Goal: Transaction & Acquisition: Purchase product/service

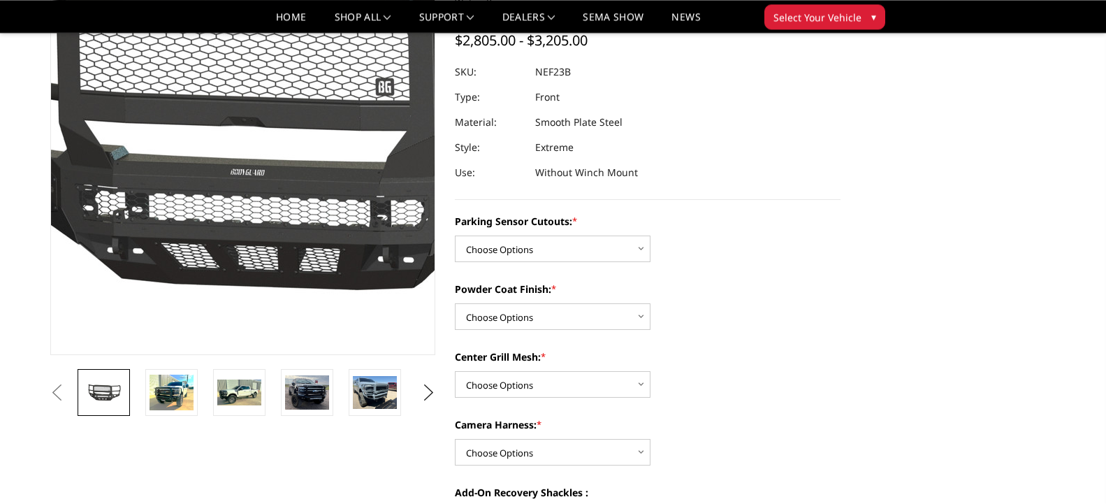
scroll to position [214, 0]
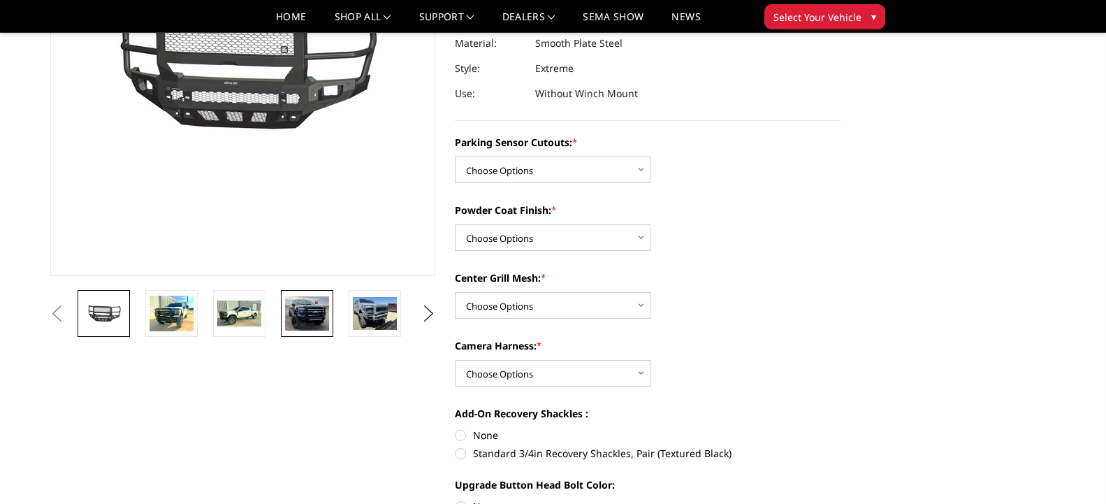
click at [303, 299] on img at bounding box center [307, 313] width 44 height 34
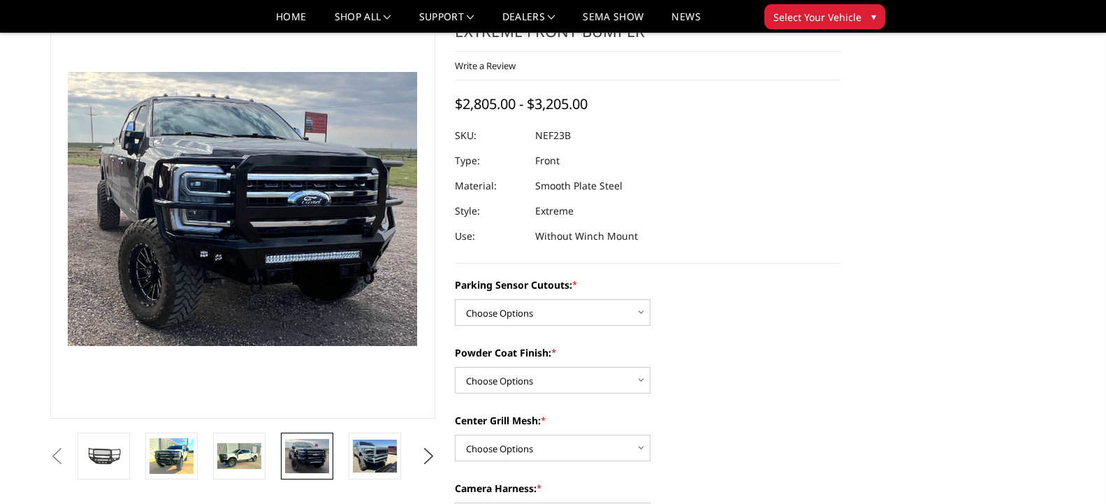
scroll to position [143, 0]
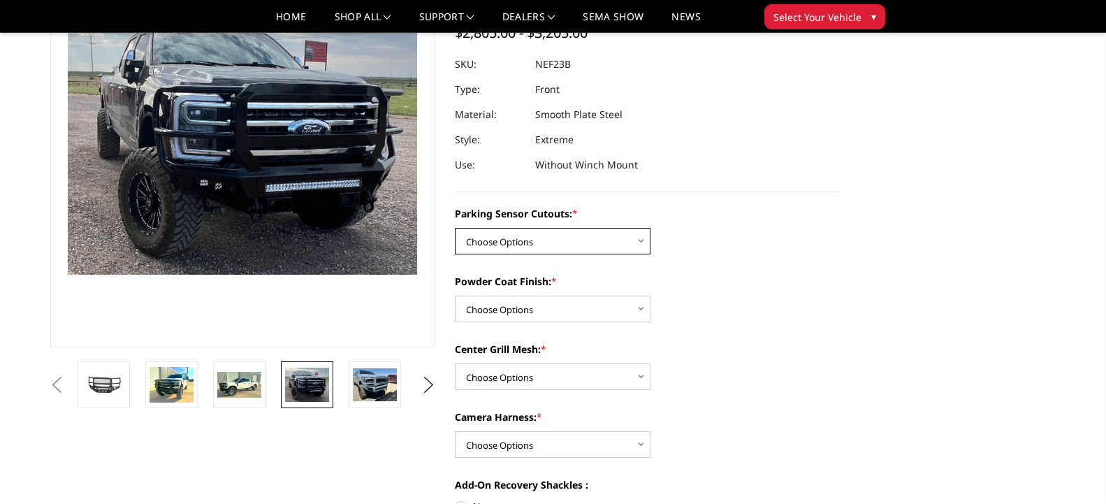
click at [455, 228] on select "Choose Options No - Without Parking Sensor Cutouts Yes - With Parking Sensor Cu…" at bounding box center [553, 241] width 196 height 27
select select "2583"
click option "Yes - With Parking Sensor Cutouts" at bounding box center [0, 0] width 0 height 0
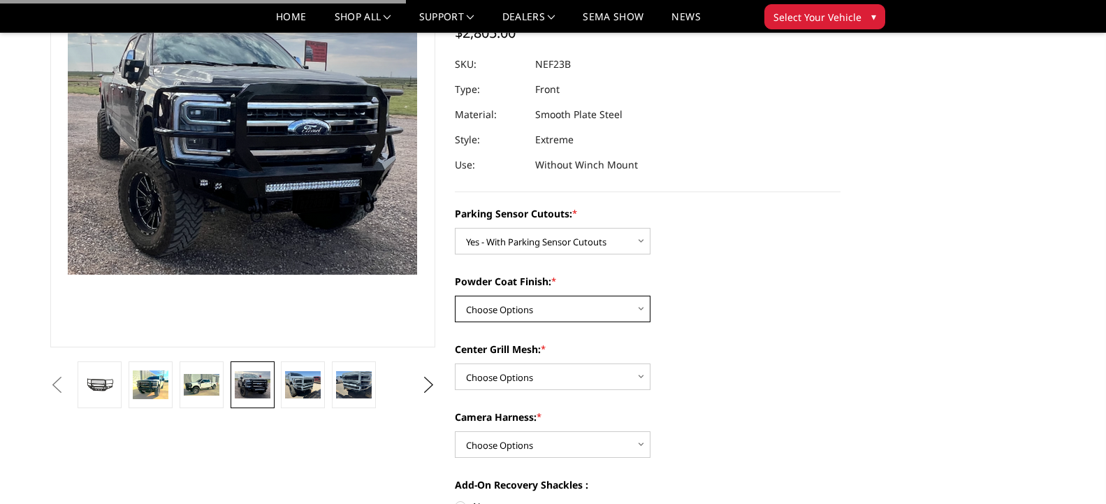
click at [455, 296] on select "Choose Options Bare Metal Textured Black Powder Coat" at bounding box center [553, 309] width 196 height 27
select select "2585"
click option "Textured Black Powder Coat" at bounding box center [0, 0] width 0 height 0
click at [455, 363] on select "Choose Options With Center Grill Mesh Without Center Grill Mesh" at bounding box center [553, 376] width 196 height 27
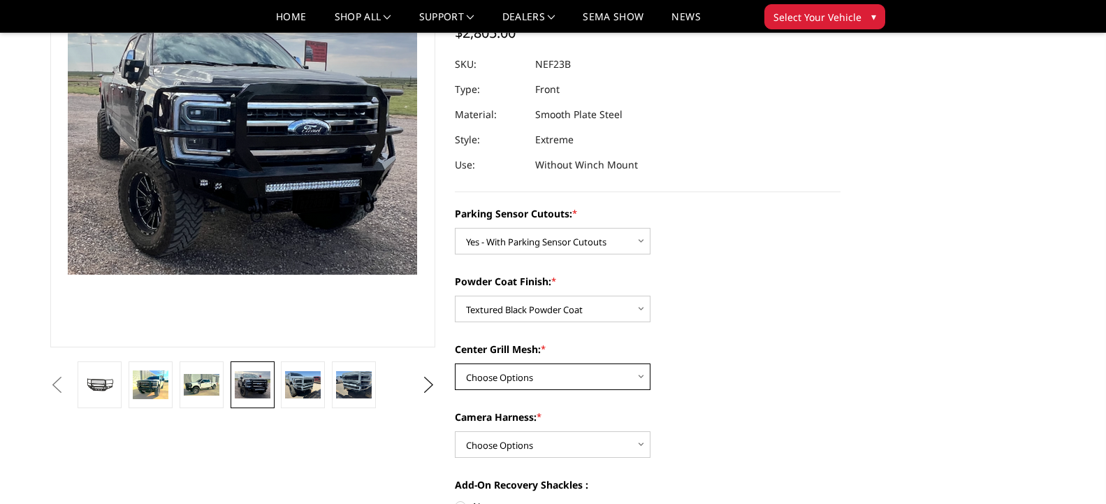
select select "2587"
click option "Without Center Grill Mesh" at bounding box center [0, 0] width 0 height 0
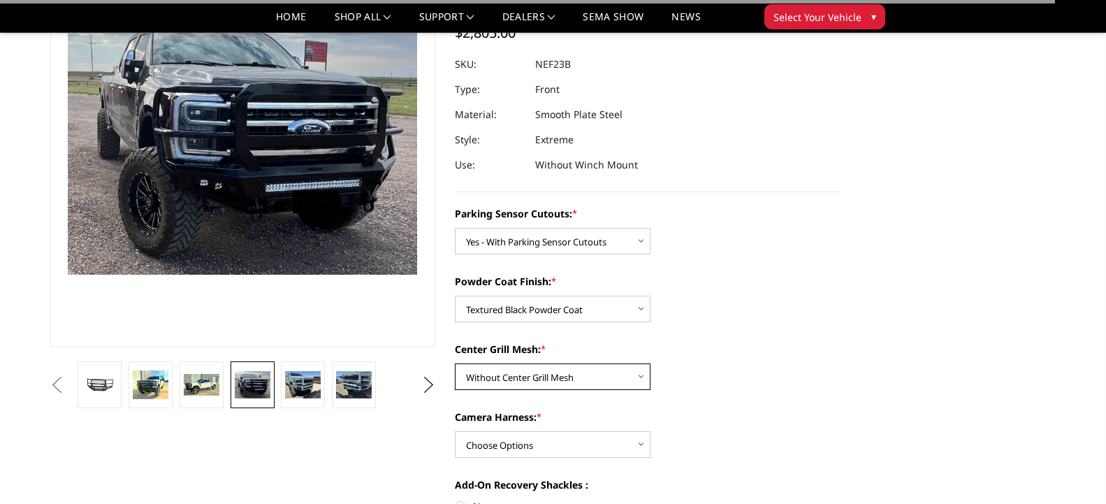
scroll to position [285, 0]
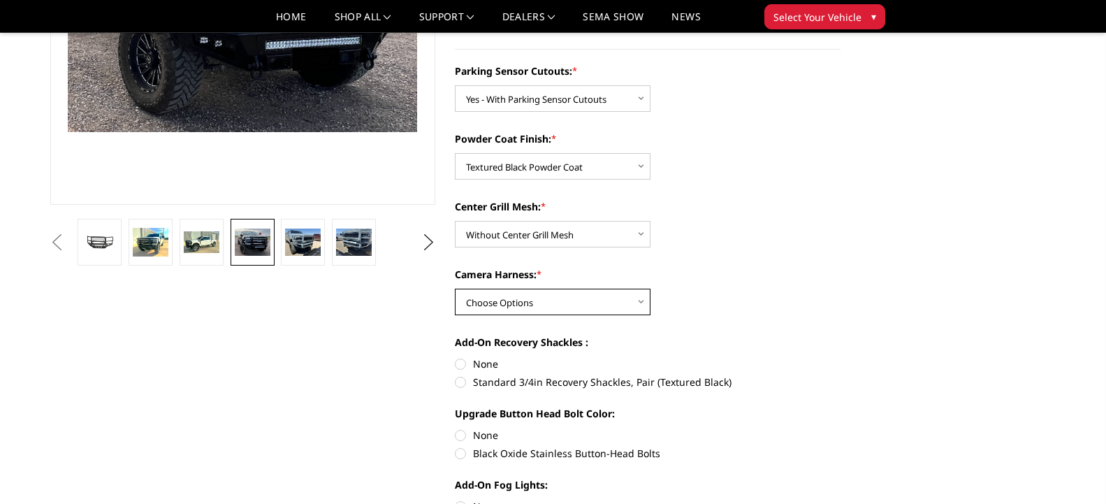
click at [455, 289] on select "Choose Options WITH Camera Harness WITHOUT Camera Harness" at bounding box center [553, 302] width 196 height 27
click option "Choose Options" at bounding box center [0, 0] width 0 height 0
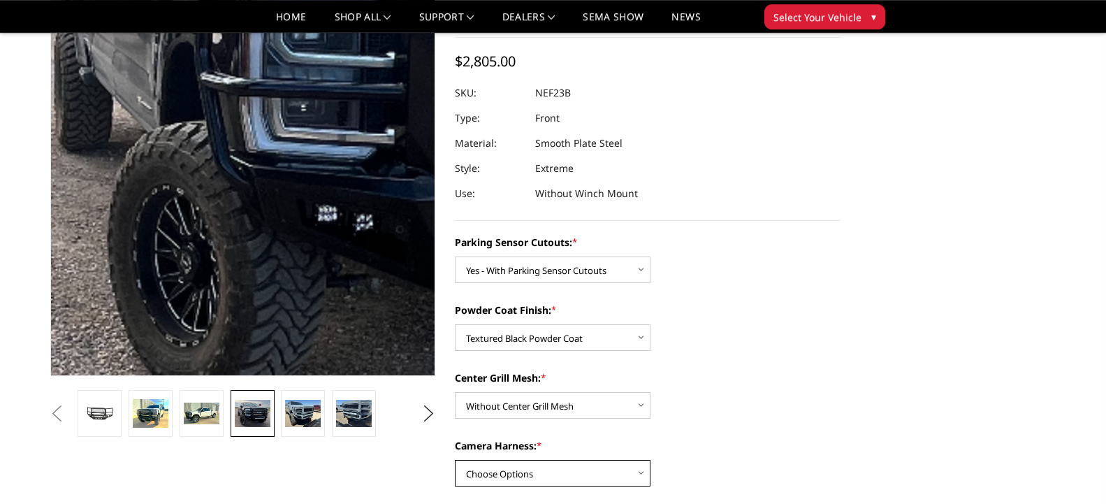
scroll to position [143, 0]
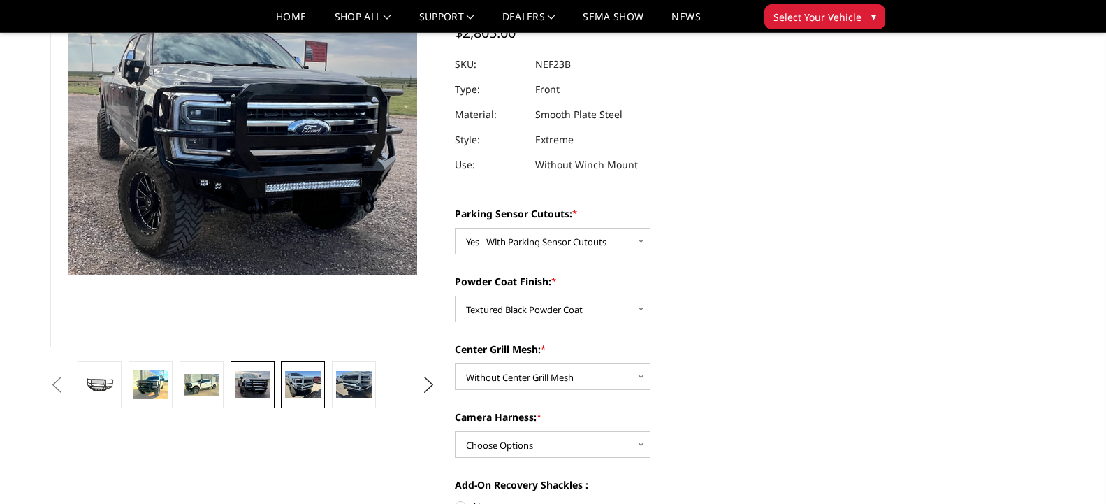
click at [314, 384] on img at bounding box center [303, 384] width 36 height 27
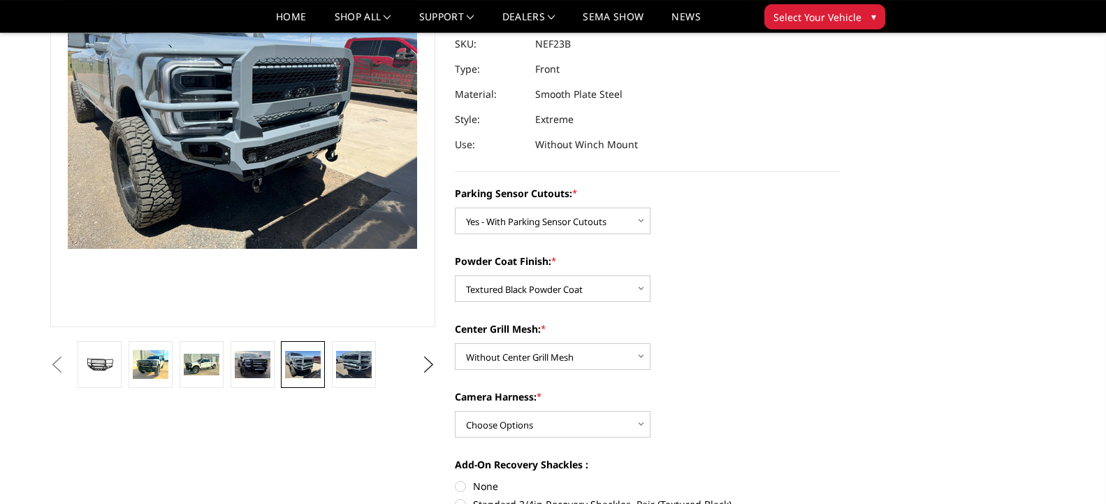
scroll to position [285, 0]
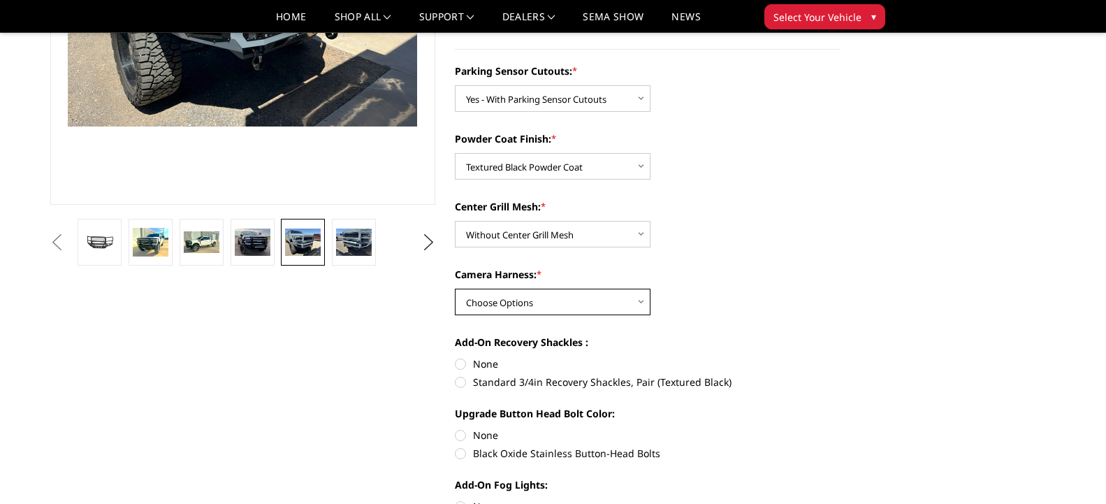
click at [455, 289] on select "Choose Options WITH Camera Harness WITHOUT Camera Harness" at bounding box center [553, 302] width 196 height 27
select select "2588"
click option "WITH Camera Harness" at bounding box center [0, 0] width 0 height 0
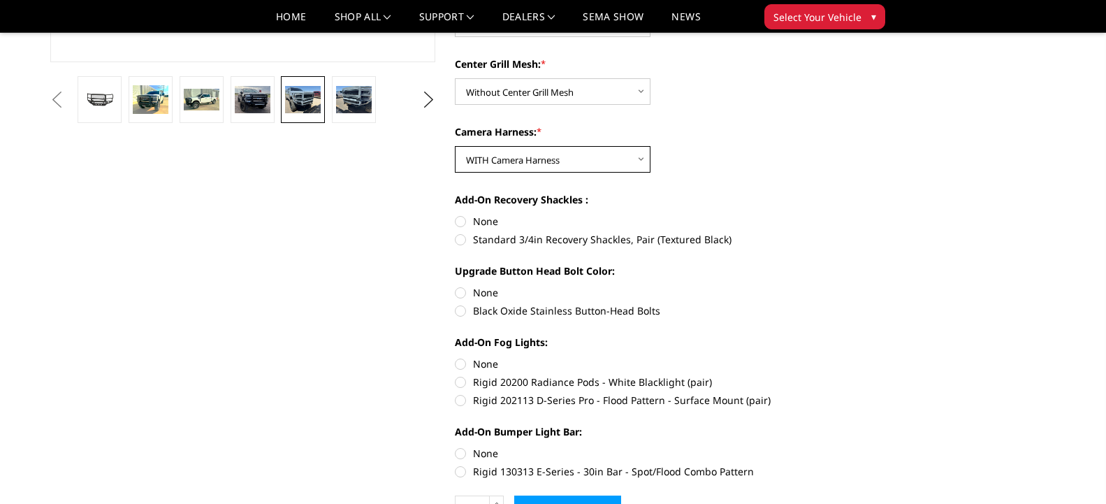
scroll to position [499, 0]
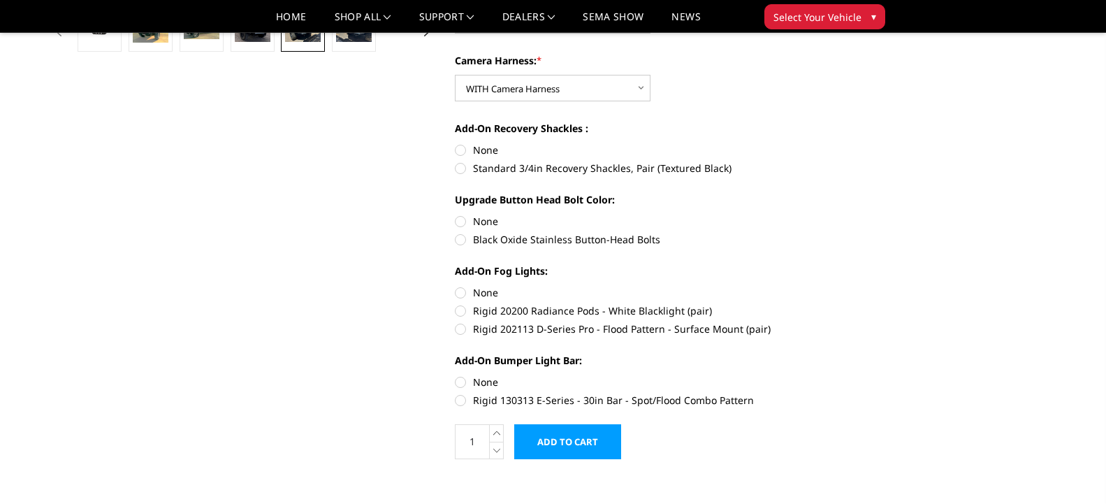
click at [540, 171] on label "Standard 3/4in Recovery Shackles, Pair (Textured Black)" at bounding box center [648, 168] width 386 height 15
click at [841, 143] on input "Standard 3/4in Recovery Shackles, Pair (Textured Black)" at bounding box center [841, 143] width 1 height 1
radio input "true"
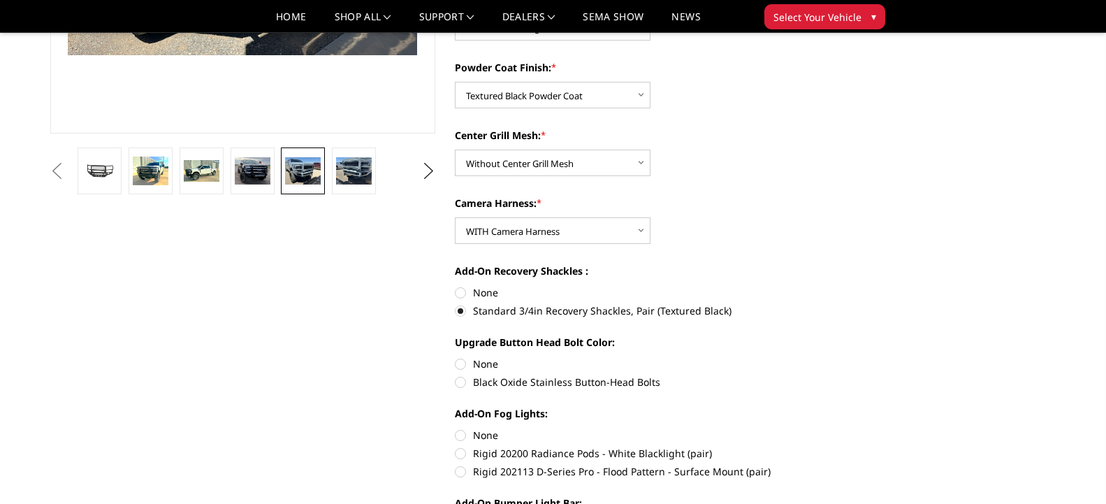
scroll to position [784, 0]
